Goal: Information Seeking & Learning: Check status

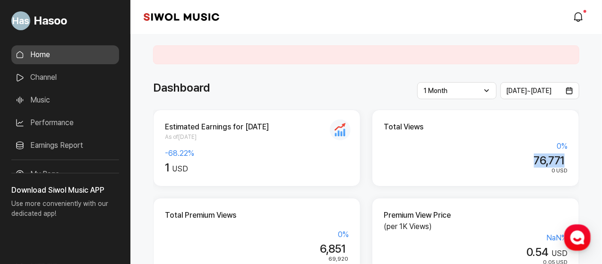
drag, startPoint x: 567, startPoint y: 162, endPoint x: 579, endPoint y: 162, distance: 11.3
click at [576, 162] on div "Total Views 0 % 76,771 0 USD" at bounding box center [476, 148] width 208 height 77
click at [514, 168] on div "0 USD" at bounding box center [476, 171] width 184 height 9
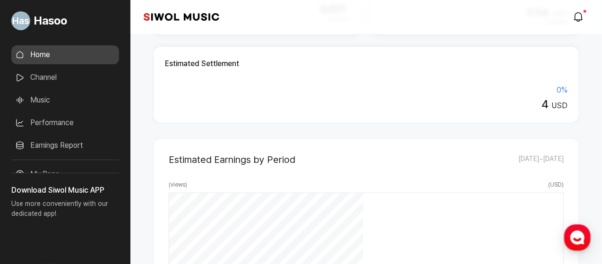
scroll to position [114, 0]
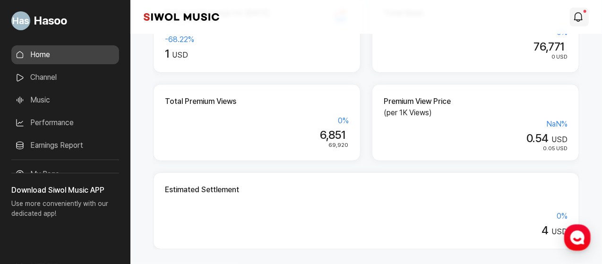
click at [579, 11] on icon "modal.notifications" at bounding box center [578, 16] width 11 height 11
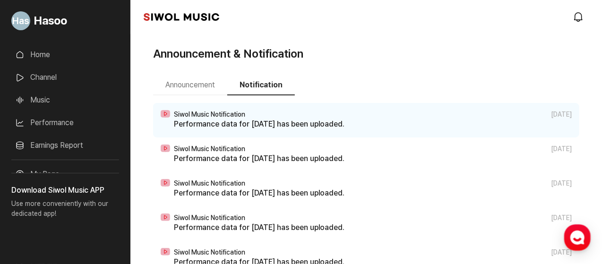
click at [303, 116] on div "Siwol Music Notification 2025.09.15" at bounding box center [373, 115] width 398 height 8
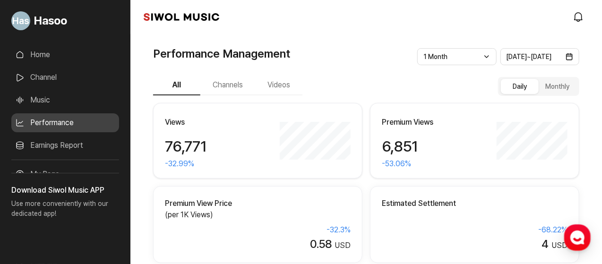
drag, startPoint x: 272, startPoint y: 73, endPoint x: 281, endPoint y: 92, distance: 20.9
click at [282, 93] on button "Videos" at bounding box center [278, 86] width 47 height 20
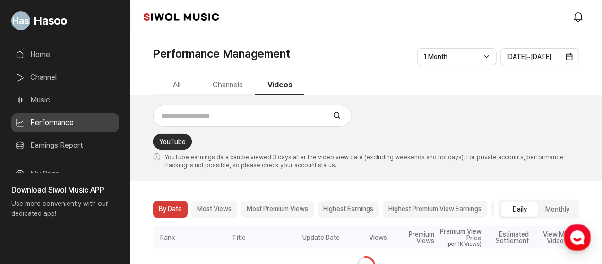
click at [373, 91] on ul "All Channels Videos" at bounding box center [366, 86] width 427 height 20
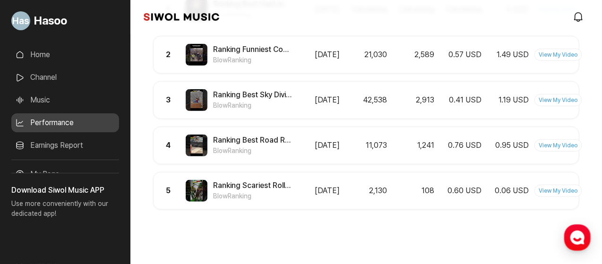
scroll to position [14, 0]
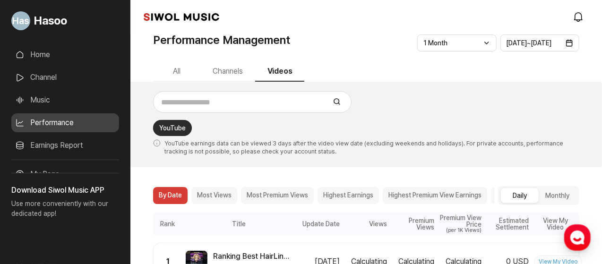
click at [57, 55] on link "Home" at bounding box center [65, 54] width 108 height 19
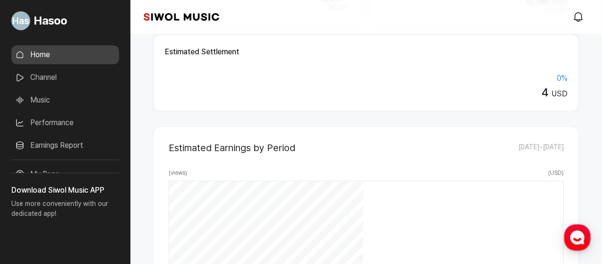
scroll to position [378, 0]
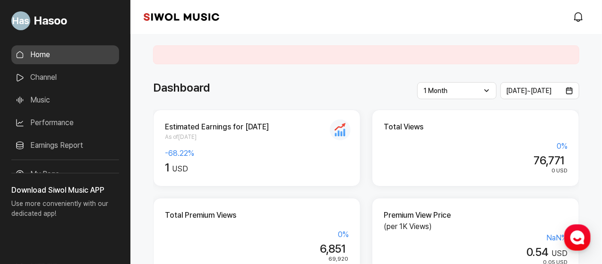
scroll to position [252, 0]
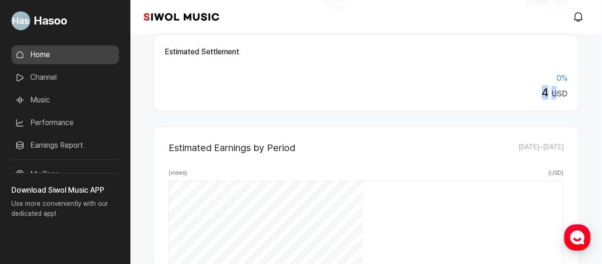
drag, startPoint x: 541, startPoint y: 95, endPoint x: 566, endPoint y: 95, distance: 24.6
click at [566, 95] on div "4 USD" at bounding box center [366, 93] width 403 height 14
drag, startPoint x: 488, startPoint y: 92, endPoint x: 470, endPoint y: 95, distance: 17.7
click at [487, 93] on div "4 USD" at bounding box center [366, 93] width 403 height 14
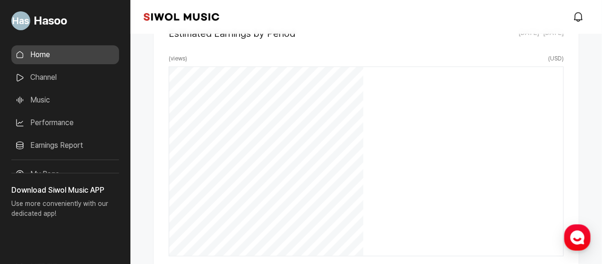
scroll to position [492, 0]
